Goal: Task Accomplishment & Management: Use online tool/utility

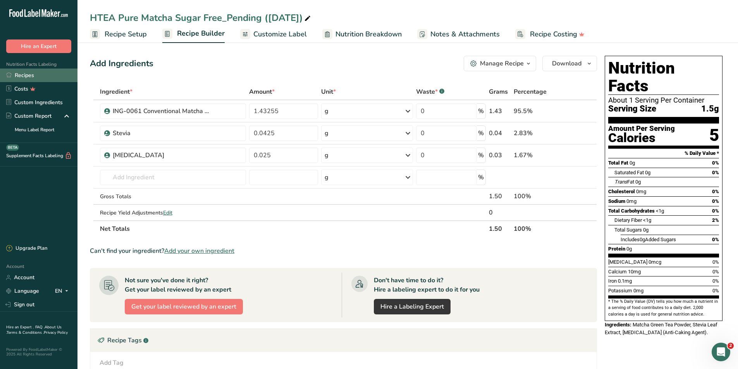
click at [31, 74] on link "Recipes" at bounding box center [39, 76] width 78 height 14
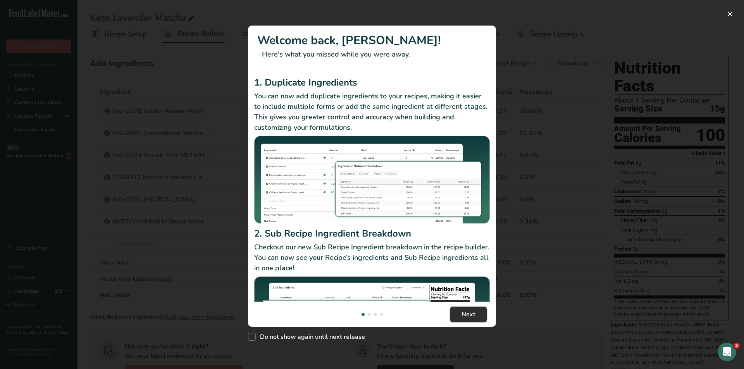
click at [481, 317] on button "Next" at bounding box center [468, 315] width 36 height 16
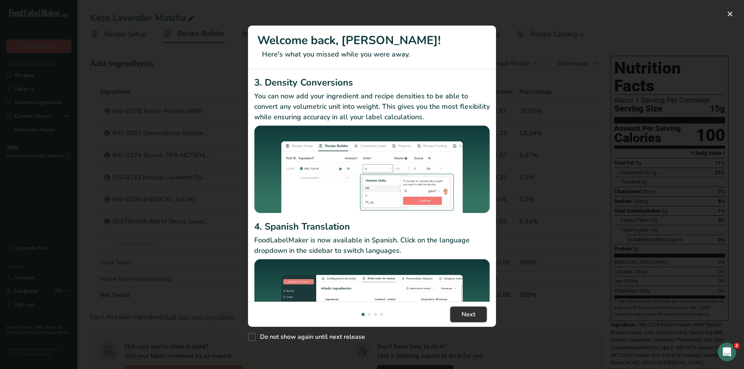
click at [481, 317] on button "Next" at bounding box center [468, 315] width 36 height 16
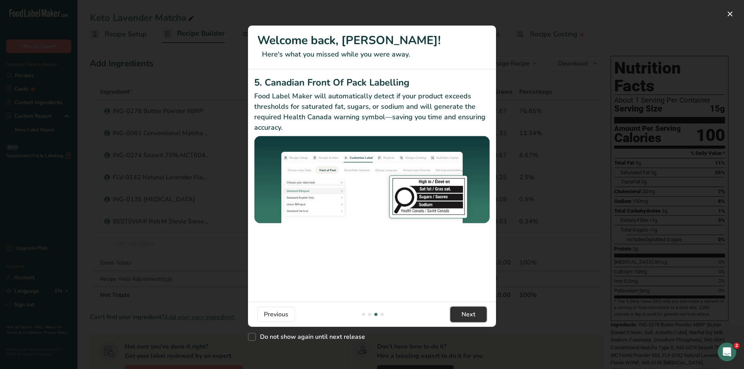
click at [481, 317] on button "Next" at bounding box center [468, 315] width 36 height 16
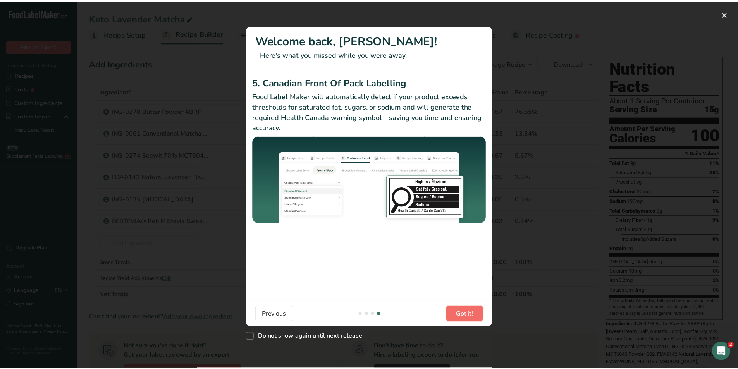
scroll to position [0, 744]
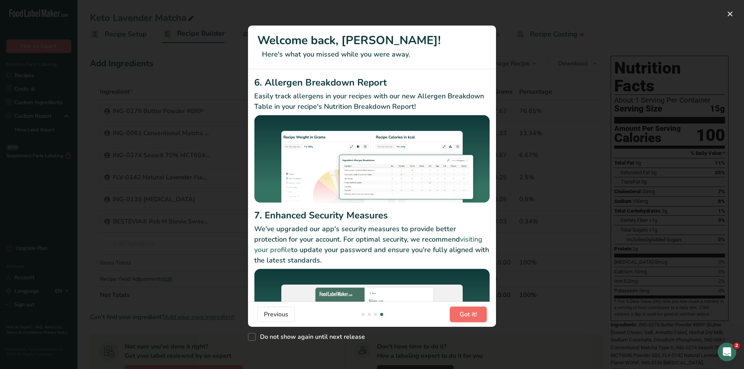
click at [481, 317] on button "Got it!" at bounding box center [468, 315] width 37 height 16
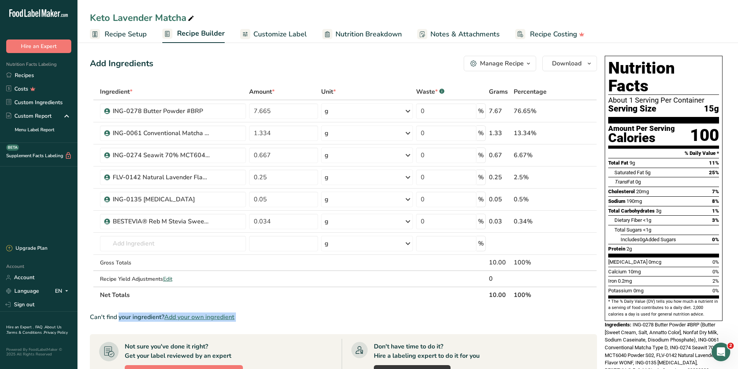
click at [481, 317] on div "Can't find your ingredient? Add your own ingredient" at bounding box center [343, 317] width 507 height 9
click at [389, 35] on span "Nutrition Breakdown" at bounding box center [369, 34] width 66 height 10
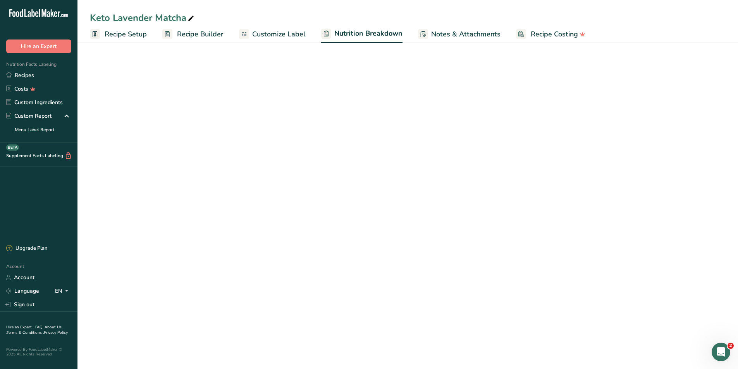
select select "Calories"
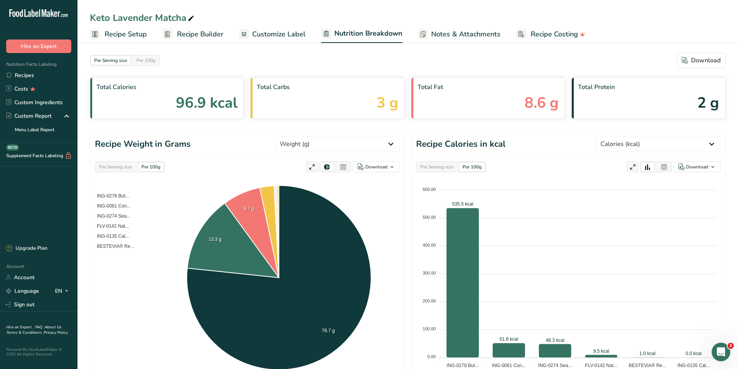
click at [301, 32] on span "Customize Label" at bounding box center [278, 34] width 53 height 10
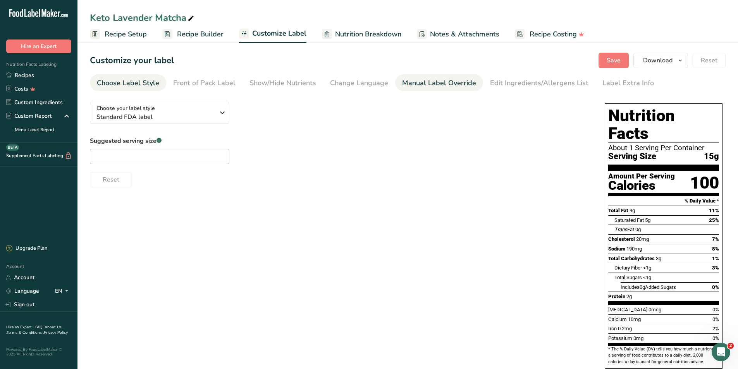
click at [412, 78] on div "Manual Label Override" at bounding box center [439, 83] width 74 height 10
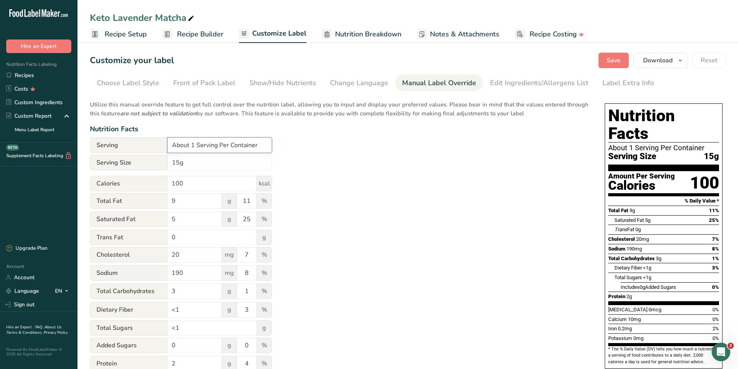
click at [245, 146] on input "About 1 Serving Per Container" at bounding box center [219, 146] width 105 height 16
type input "About 1 Serving Per Packet"
click at [129, 36] on span "Recipe Setup" at bounding box center [126, 34] width 42 height 10
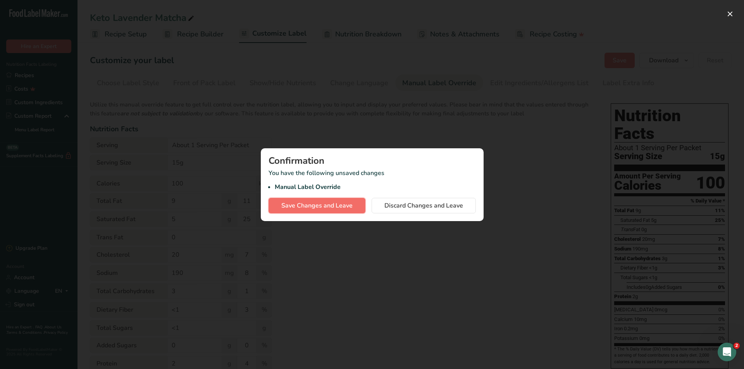
click at [339, 205] on span "Save Changes and Leave" at bounding box center [316, 205] width 71 height 9
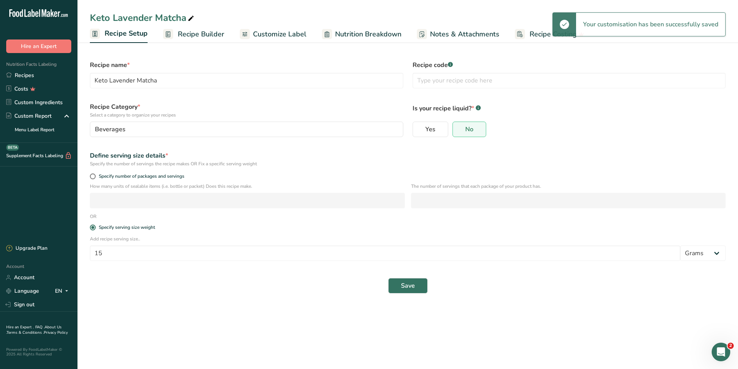
click at [212, 36] on span "Recipe Builder" at bounding box center [201, 34] width 47 height 10
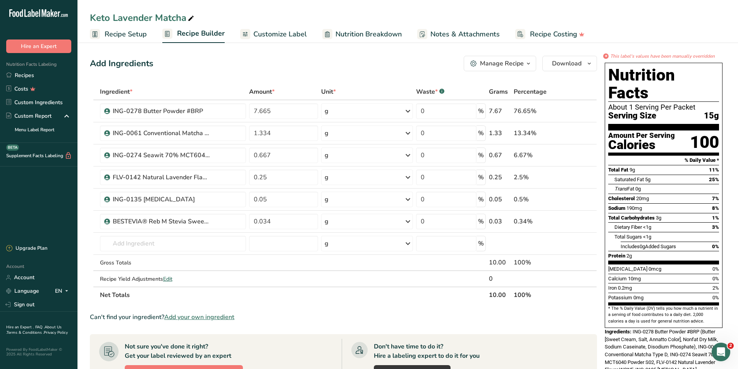
click at [264, 29] on span "Customize Label" at bounding box center [279, 34] width 53 height 10
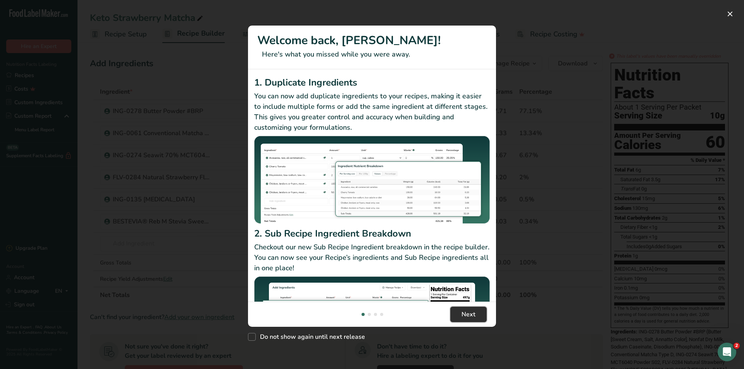
click at [468, 315] on span "Next" at bounding box center [469, 314] width 14 height 9
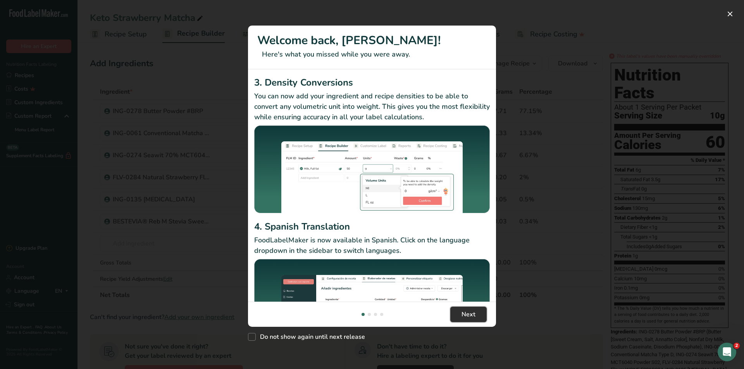
click at [468, 315] on span "Next" at bounding box center [469, 314] width 14 height 9
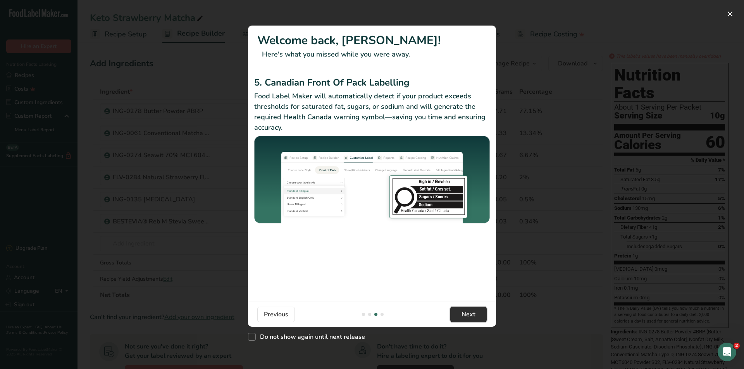
click at [468, 315] on span "Next" at bounding box center [469, 314] width 14 height 9
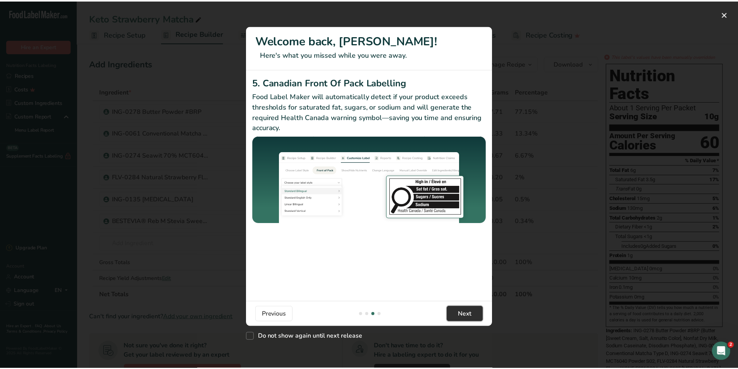
scroll to position [0, 744]
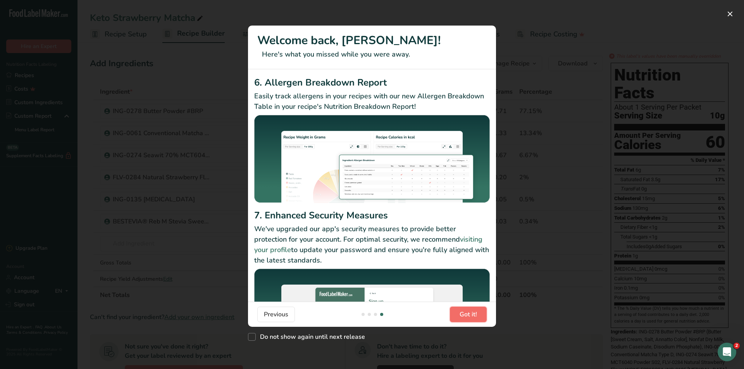
click at [468, 315] on span "Got it!" at bounding box center [468, 314] width 17 height 9
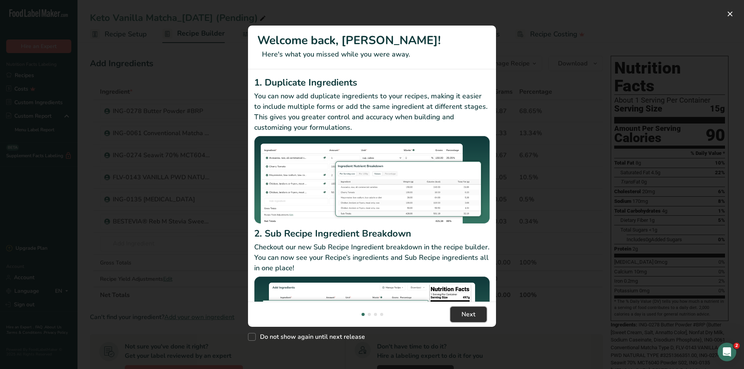
click at [469, 316] on span "Next" at bounding box center [469, 314] width 14 height 9
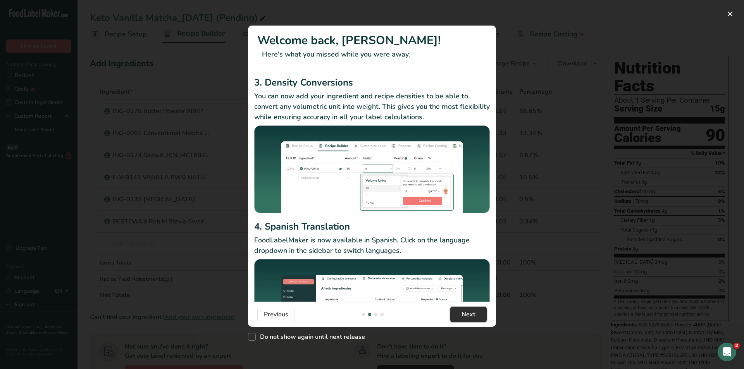
click at [469, 316] on span "Next" at bounding box center [469, 314] width 14 height 9
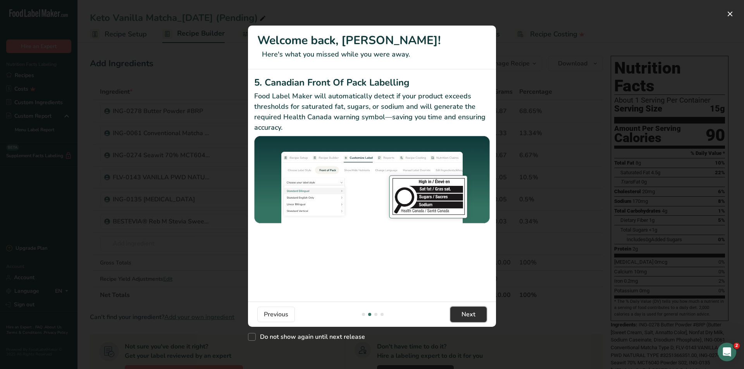
click at [469, 316] on span "Next" at bounding box center [469, 314] width 14 height 9
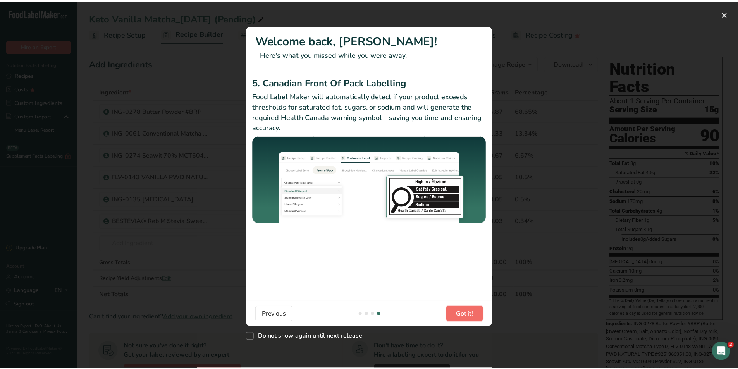
scroll to position [0, 744]
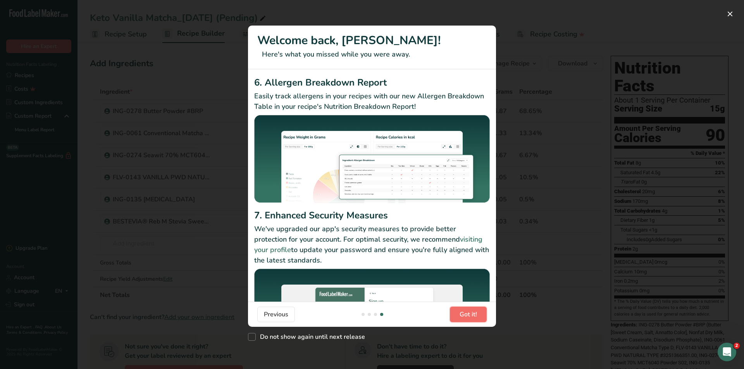
click at [469, 316] on span "Got it!" at bounding box center [468, 314] width 17 height 9
